Goal: Transaction & Acquisition: Purchase product/service

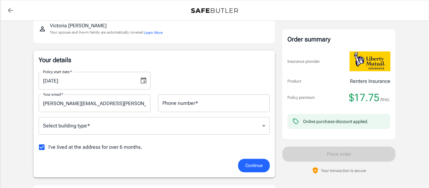
scroll to position [75, 0]
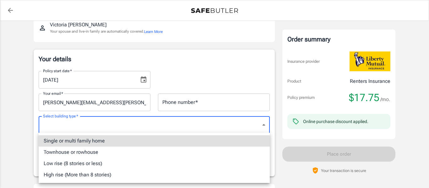
click at [68, 153] on li "Townhouse or rowhouse" at bounding box center [154, 152] width 231 height 11
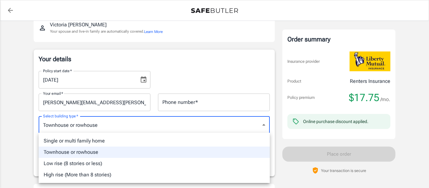
click at [84, 142] on li "Single or multi family home" at bounding box center [154, 141] width 231 height 11
type input "singlefamily"
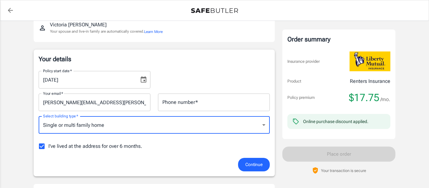
click at [256, 163] on span "Continue" at bounding box center [254, 165] width 17 height 8
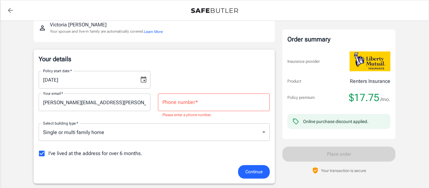
scroll to position [84, 0]
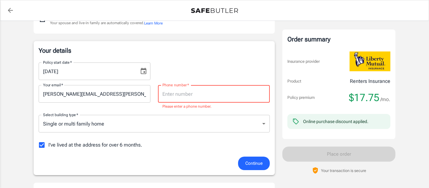
click at [223, 100] on input "Phone number   *" at bounding box center [214, 94] width 112 height 18
type input "6822218180"
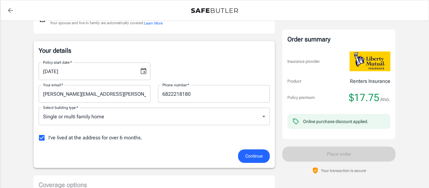
click at [257, 164] on div "Your details Policy start date   * [DATE] Policy start date   * Your email   * …" at bounding box center [154, 104] width 241 height 127
click at [255, 161] on button "Continue" at bounding box center [254, 157] width 32 height 14
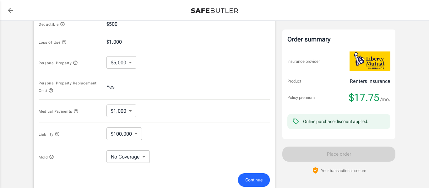
scroll to position [282, 0]
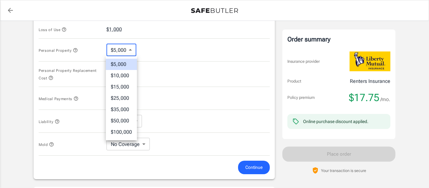
click at [133, 51] on body "Policy premium $ 17.75 /mo Liberty Mutual Renters Insurance [STREET_ADDRESS] Yo…" at bounding box center [214, 29] width 429 height 623
click at [127, 73] on li "$10,000" at bounding box center [121, 75] width 31 height 11
type input "10000"
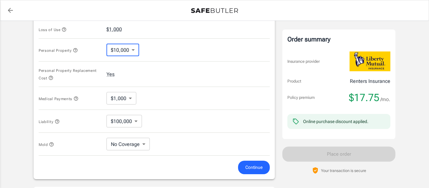
click at [165, 75] on div "Personal Property Replacement Cost Yes" at bounding box center [154, 74] width 231 height 25
click at [134, 99] on body "Policy premium $ 17.75 /mo Liberty Mutual Renters Insurance [STREET_ADDRESS] Yo…" at bounding box center [214, 29] width 429 height 623
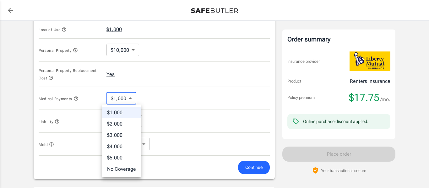
click at [129, 172] on li "No Coverage" at bounding box center [121, 169] width 39 height 11
type input "No Coverage"
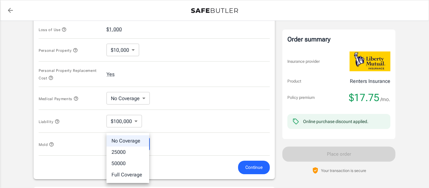
click at [142, 144] on body "Policy premium $ 17.75 /mo Liberty Mutual Renters Insurance [STREET_ADDRESS] Yo…" at bounding box center [214, 29] width 429 height 623
click at [186, 138] on div at bounding box center [214, 94] width 429 height 188
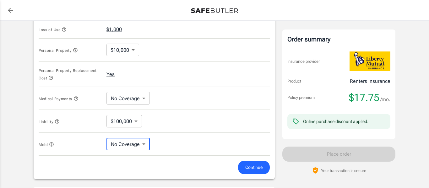
click at [248, 163] on button "Continue" at bounding box center [254, 168] width 32 height 14
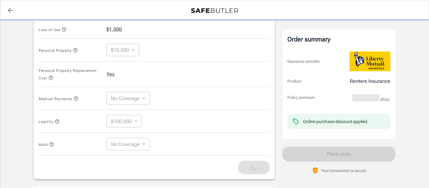
click at [259, 139] on div "Mold No Coverage No Coverage ​" at bounding box center [154, 144] width 231 height 23
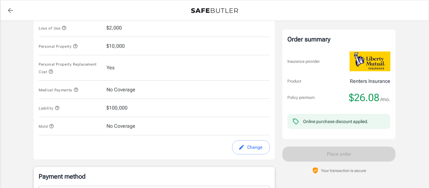
scroll to position [283, 0]
click at [251, 150] on button "Change" at bounding box center [251, 148] width 38 height 14
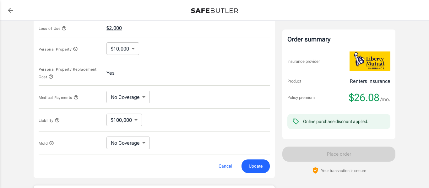
click at [133, 57] on div "Personal Property $10,000 10000 ​" at bounding box center [154, 48] width 231 height 23
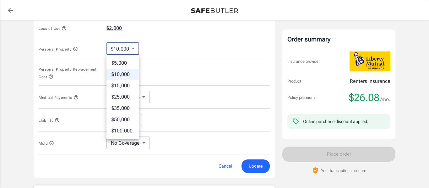
click at [133, 53] on body "Policy premium $ 26.08 /mo Liberty Mutual Renters Insurance [STREET_ADDRESS] Yo…" at bounding box center [214, 28] width 429 height 623
click at [132, 60] on li "$5,000" at bounding box center [123, 63] width 32 height 11
type input "5000"
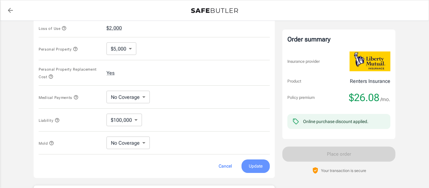
click at [259, 166] on span "Update" at bounding box center [256, 167] width 14 height 8
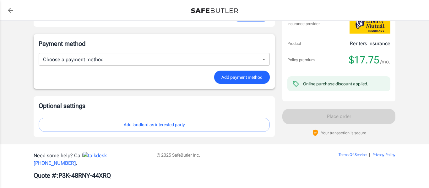
scroll to position [417, 0]
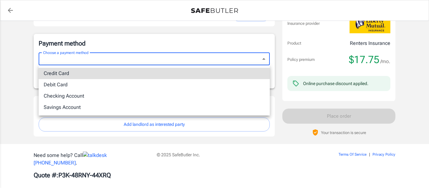
click at [203, 87] on li "Debit Card" at bounding box center [154, 84] width 231 height 11
type input "debit"
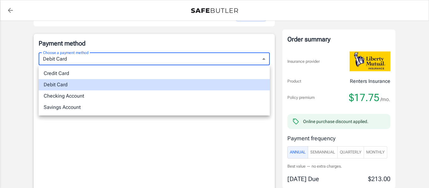
click at [309, 139] on div at bounding box center [214, 94] width 429 height 188
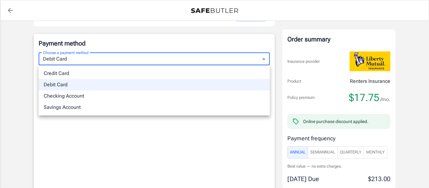
click at [417, 138] on div at bounding box center [214, 94] width 429 height 188
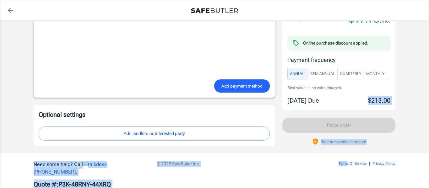
scroll to position [576, 0]
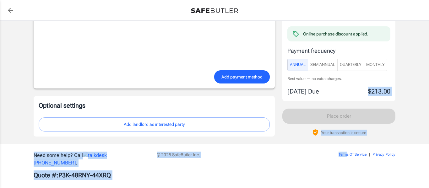
drag, startPoint x: 347, startPoint y: 177, endPoint x: 347, endPoint y: 193, distance: 16.0
click at [372, 66] on span "Monthly" at bounding box center [376, 64] width 19 height 7
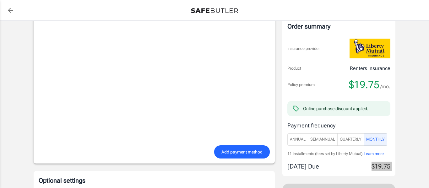
scroll to position [501, 0]
